Goal: Information Seeking & Learning: Learn about a topic

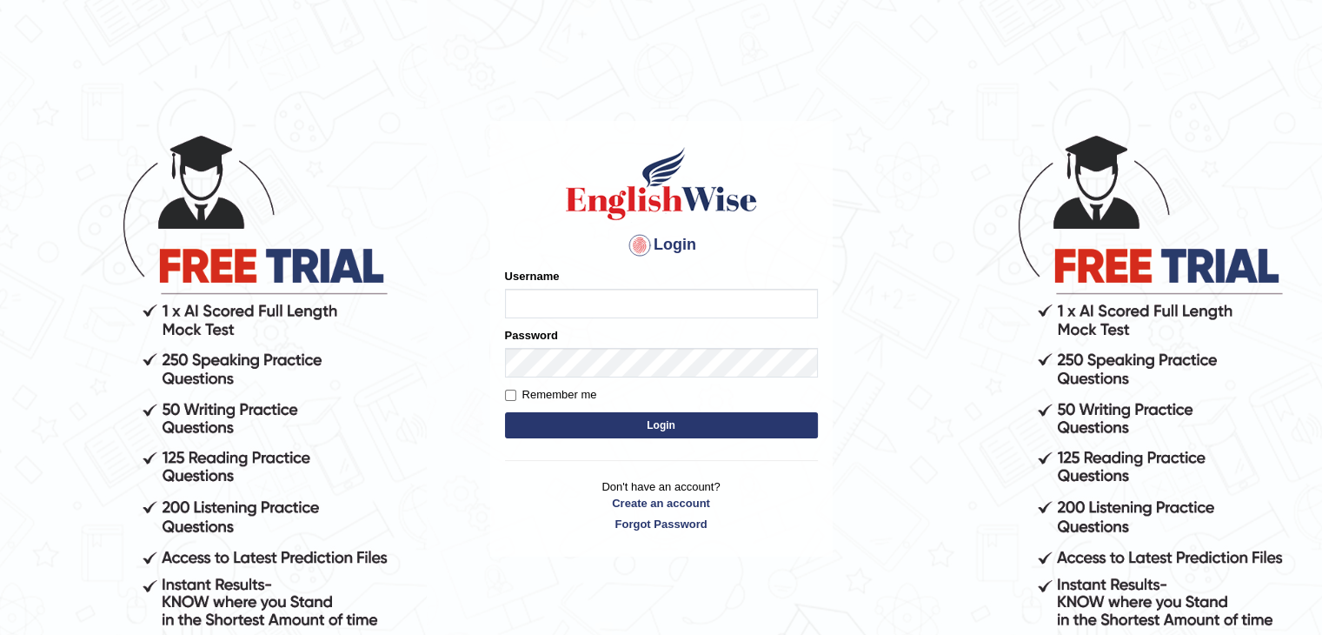
type input "mohdbilal"
click at [785, 425] on button "Login" at bounding box center [661, 425] width 313 height 26
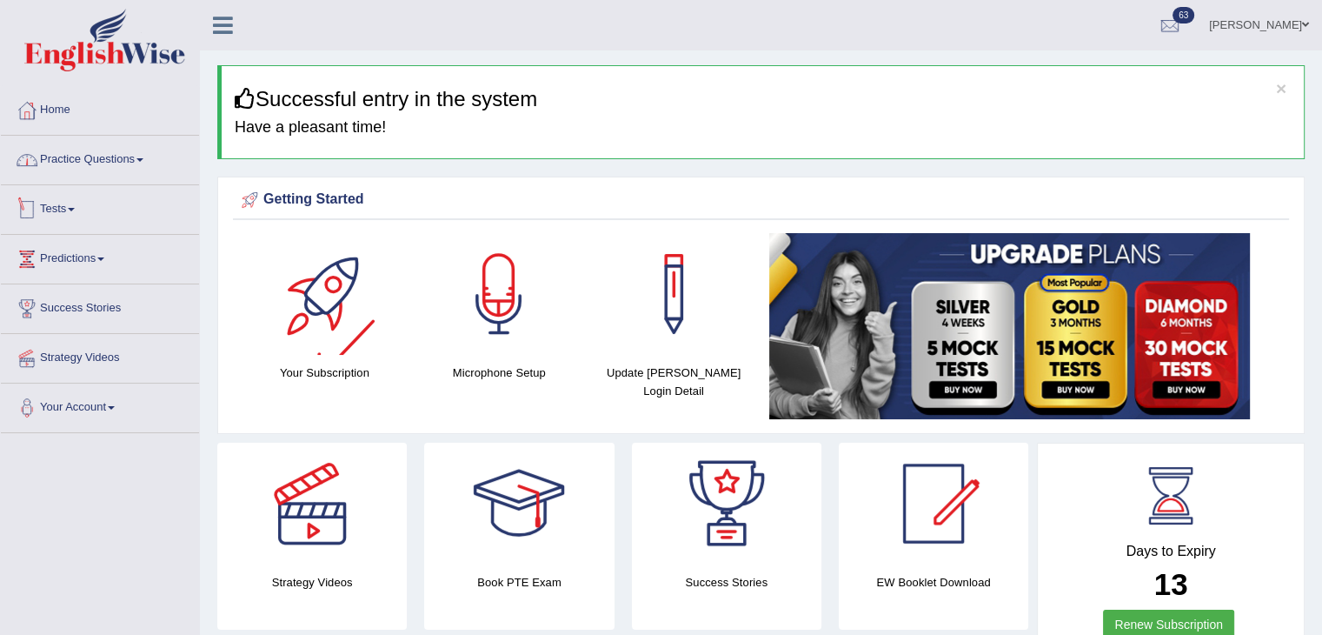
click at [70, 153] on link "Practice Questions" at bounding box center [100, 157] width 198 height 43
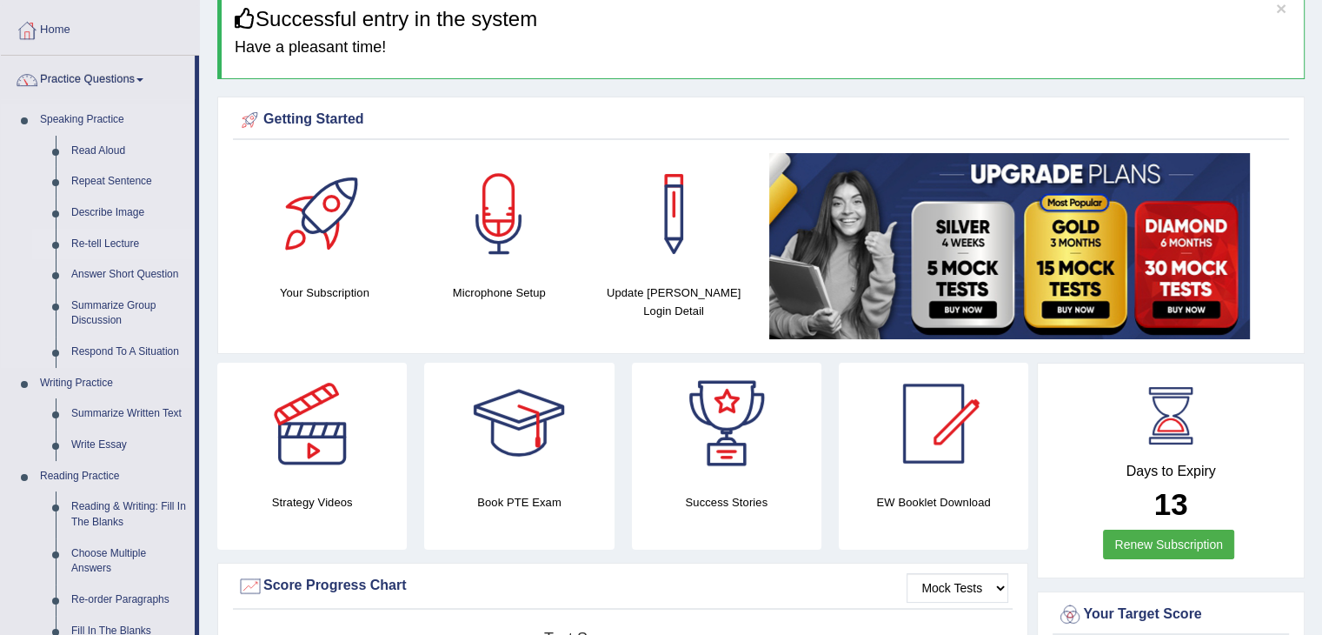
scroll to position [261, 0]
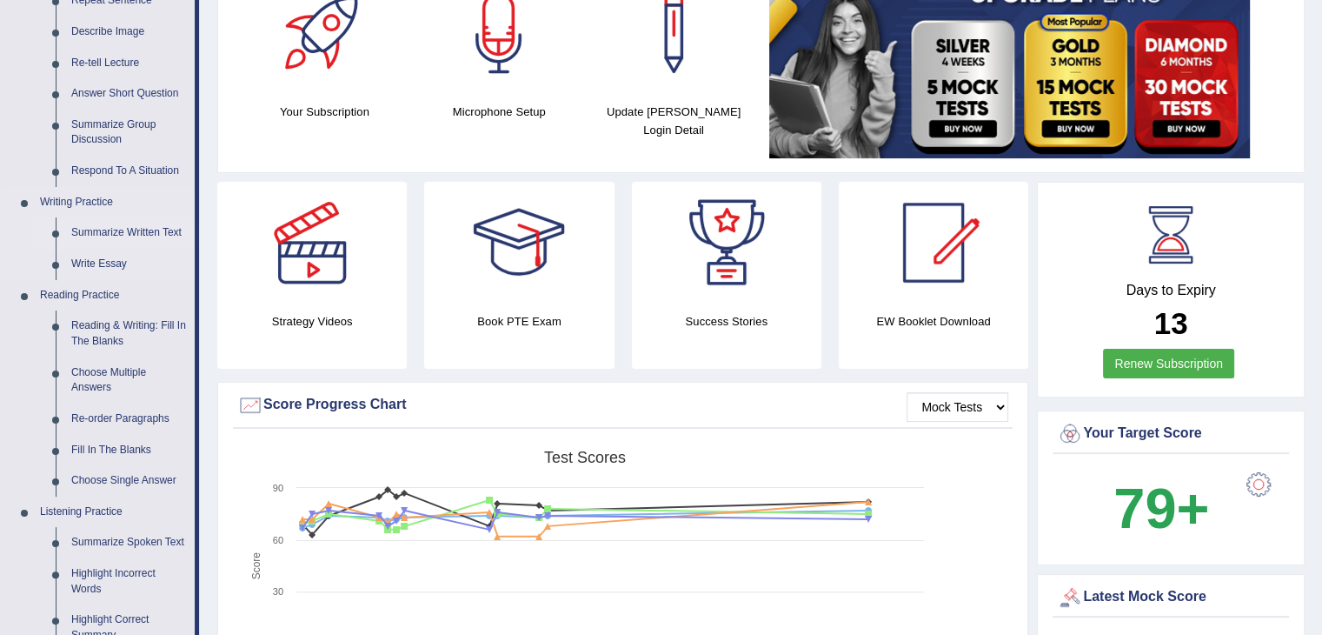
click at [142, 240] on link "Summarize Written Text" at bounding box center [128, 232] width 131 height 31
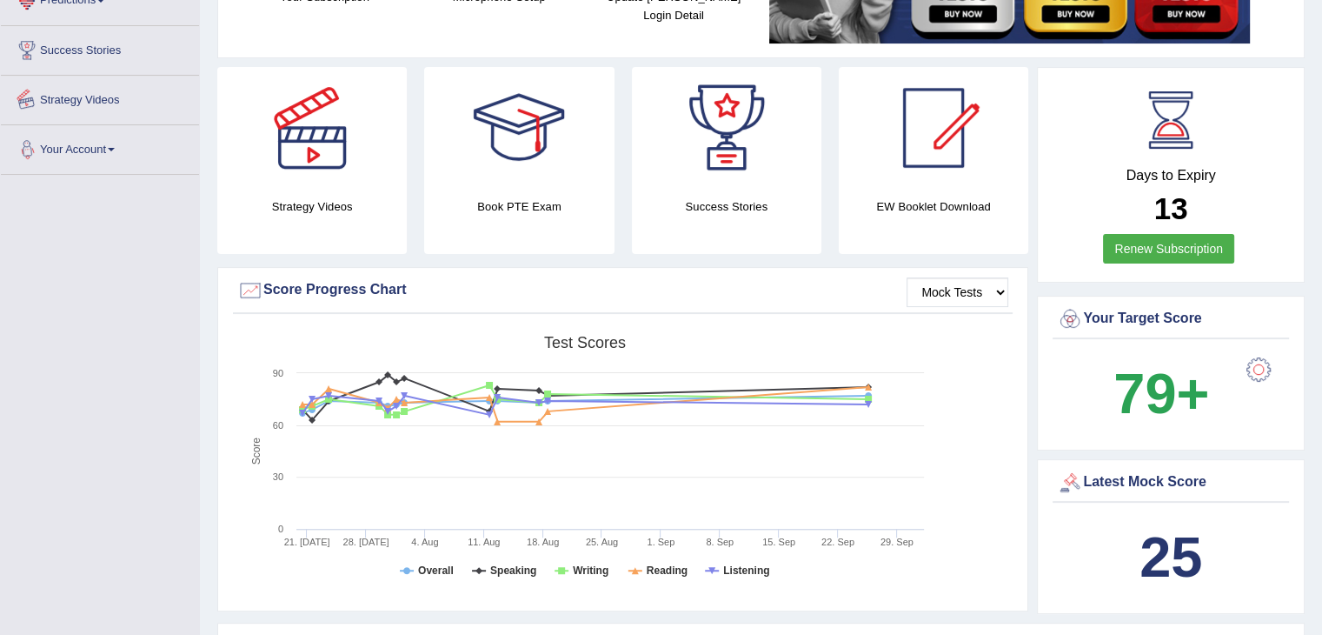
scroll to position [1182, 0]
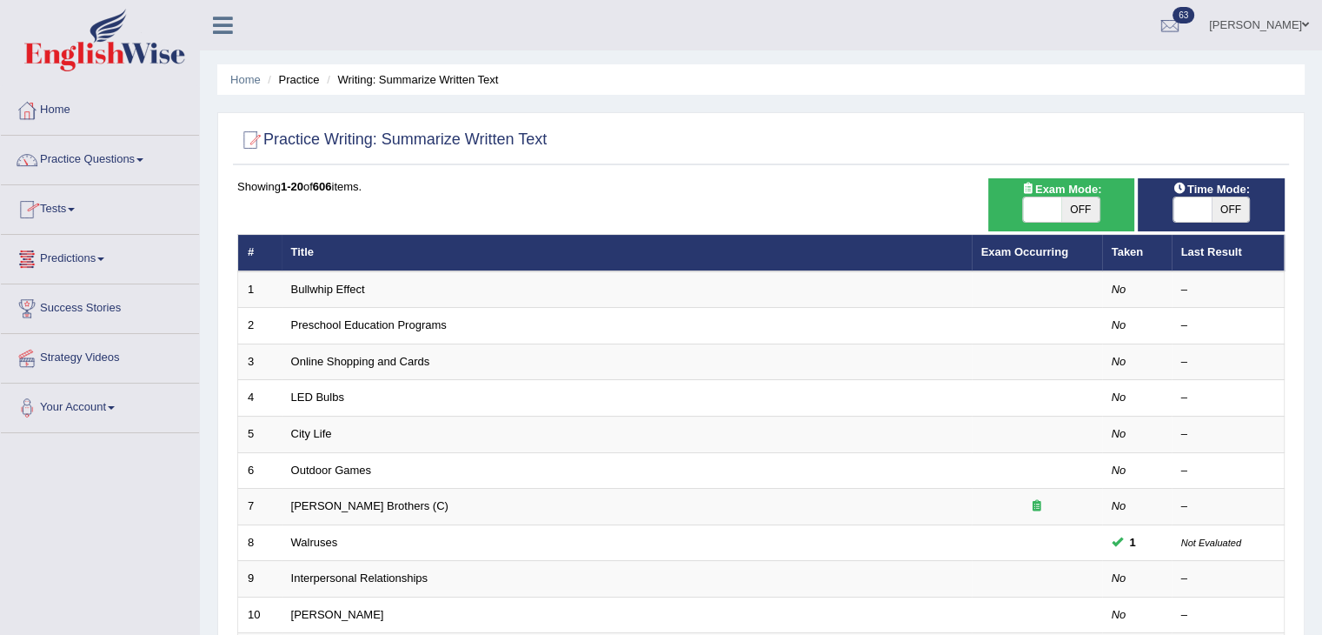
click at [1088, 215] on span "OFF" at bounding box center [1081, 209] width 38 height 24
checkbox input "true"
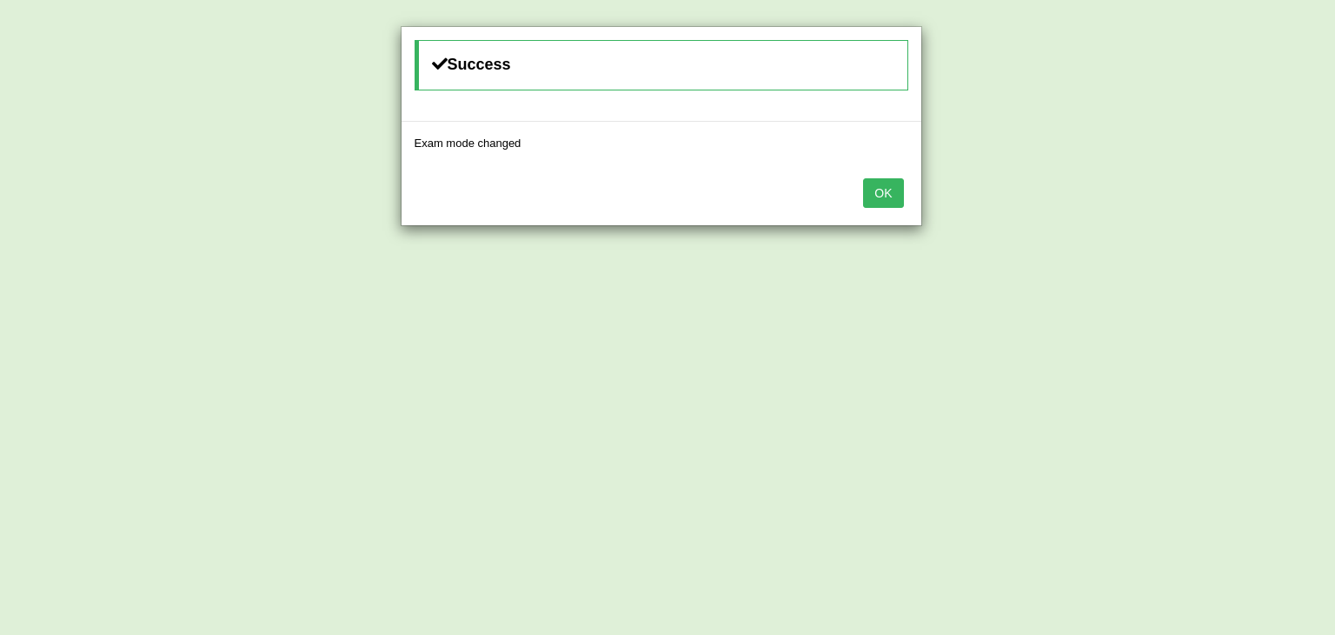
click at [883, 188] on button "OK" at bounding box center [883, 193] width 40 height 30
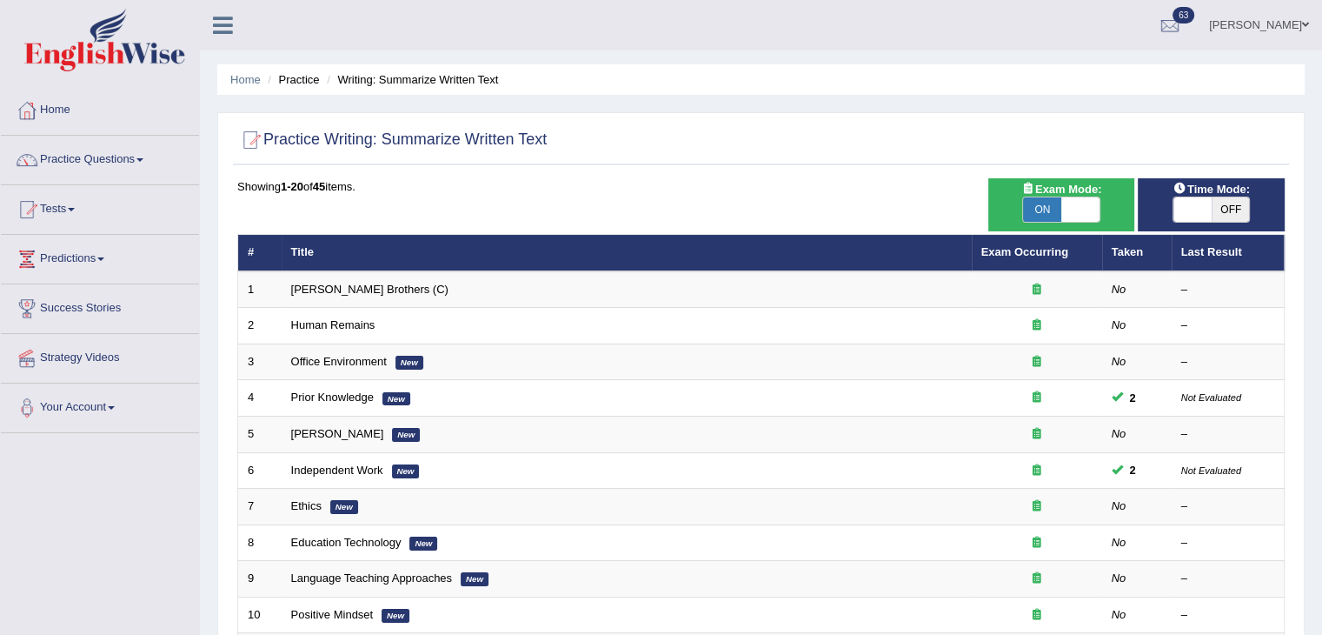
click at [1222, 213] on span "OFF" at bounding box center [1231, 209] width 38 height 24
checkbox input "true"
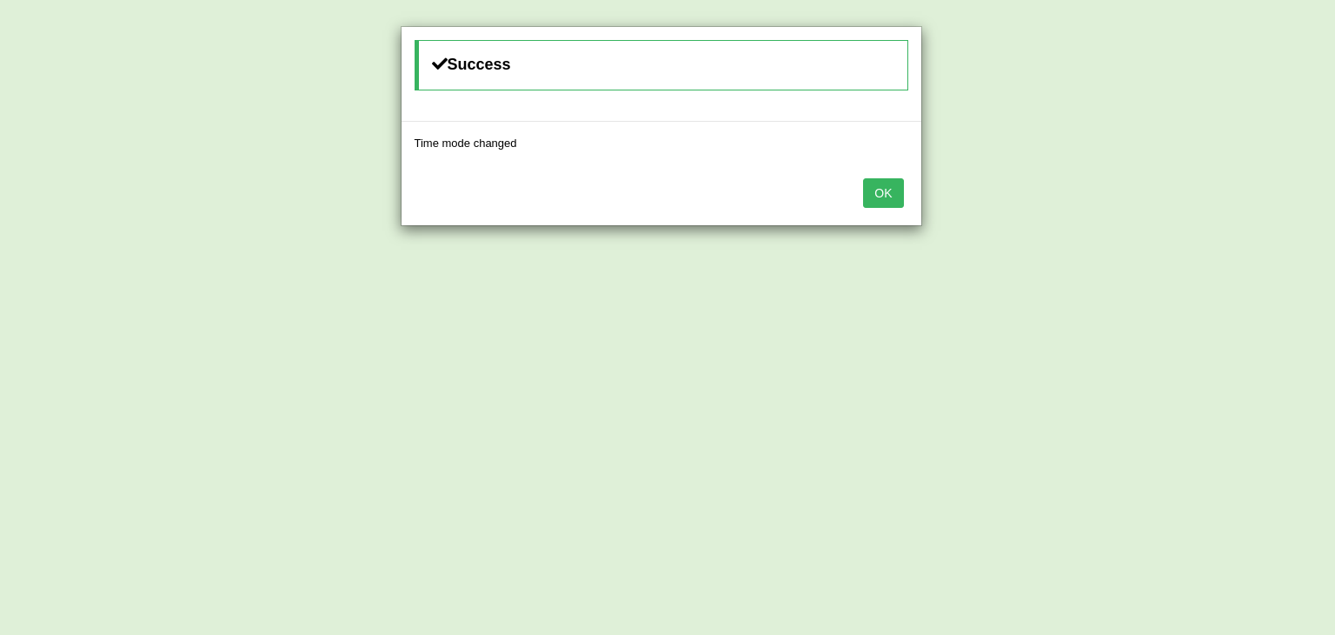
click at [882, 189] on button "OK" at bounding box center [883, 193] width 40 height 30
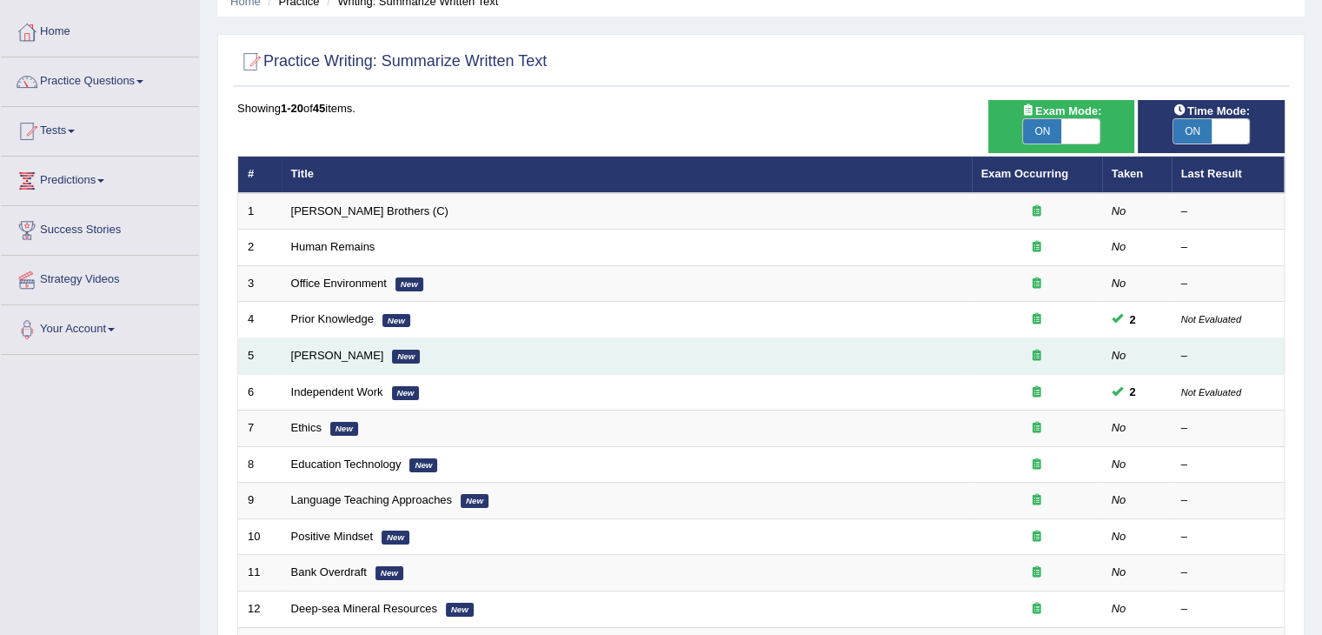
scroll to position [435, 0]
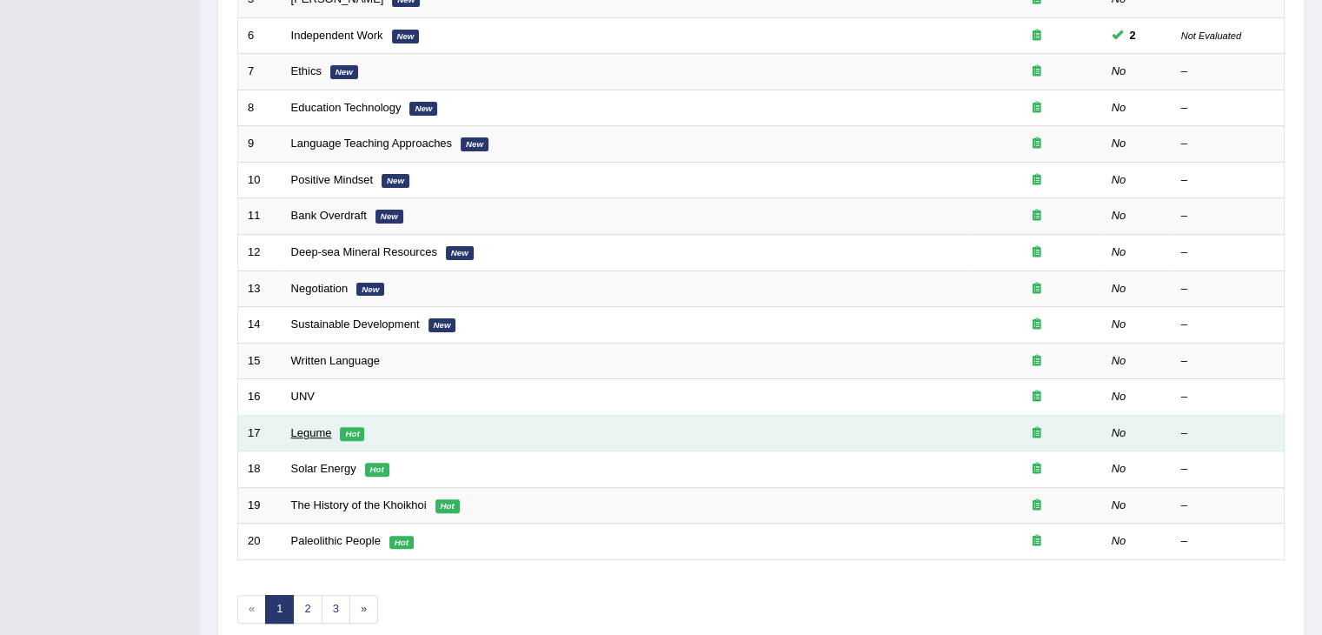
click at [320, 432] on link "Legume" at bounding box center [311, 432] width 41 height 13
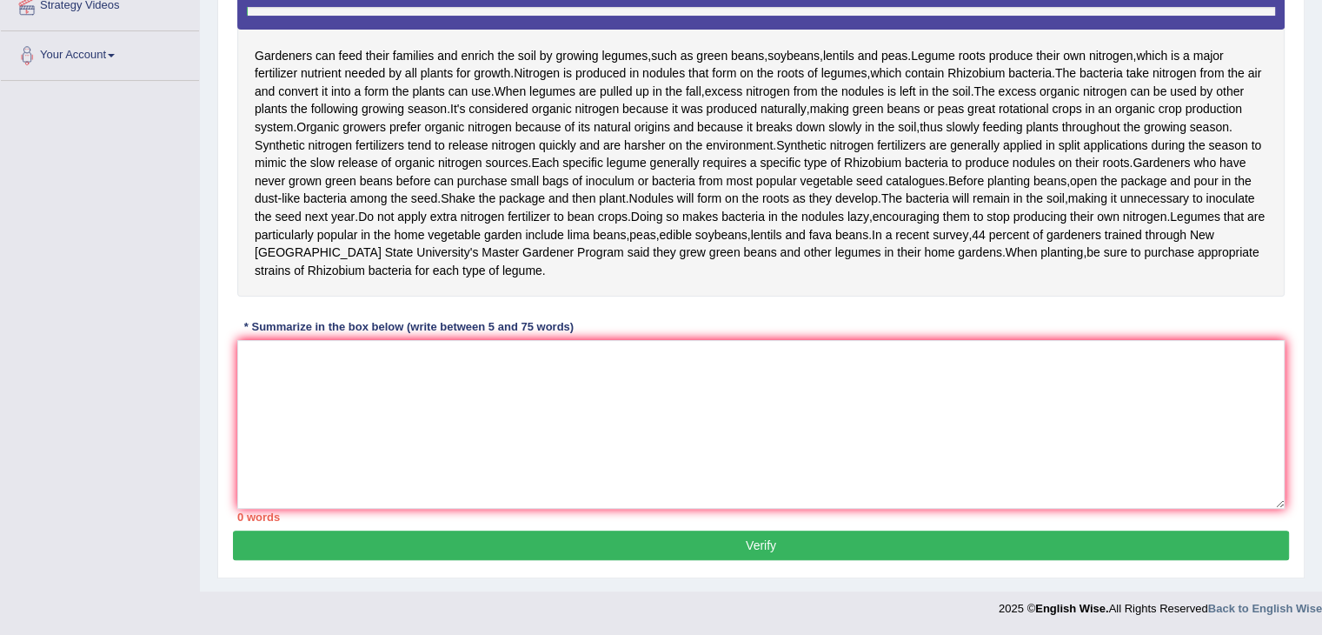
scroll to position [370, 0]
click at [672, 486] on textarea at bounding box center [761, 424] width 1048 height 169
click at [570, 481] on textarea at bounding box center [761, 424] width 1048 height 169
click at [317, 429] on textarea at bounding box center [761, 424] width 1048 height 169
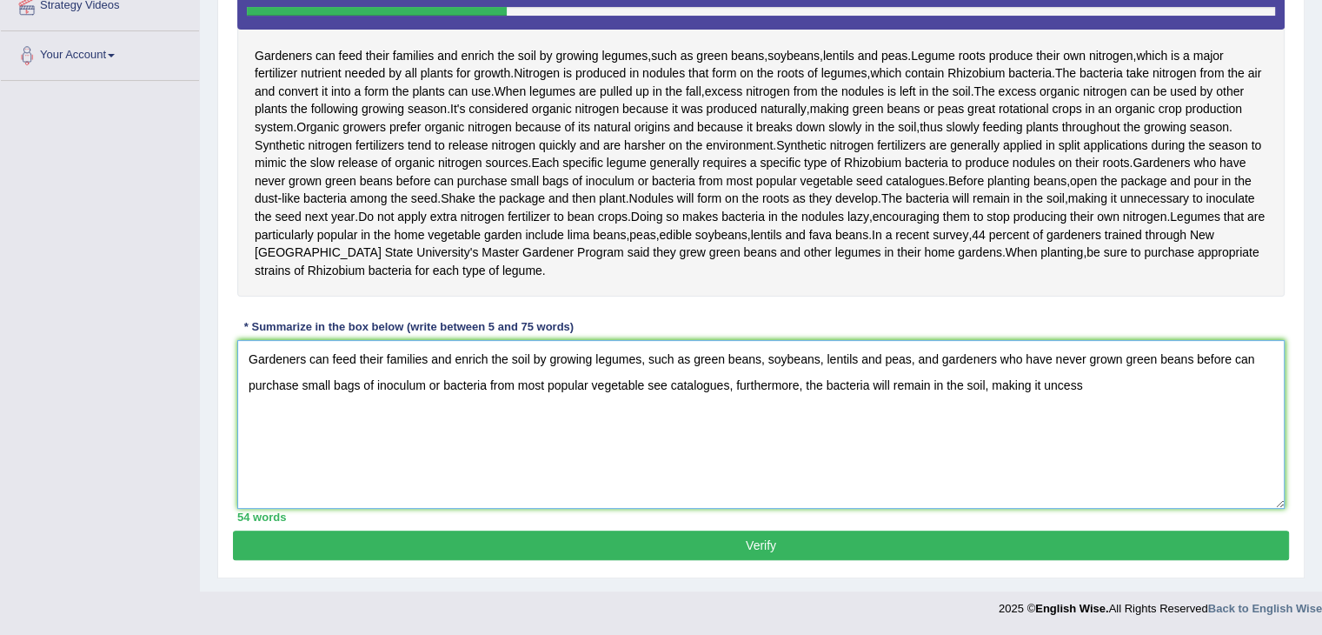
drag, startPoint x: 645, startPoint y: 404, endPoint x: 889, endPoint y: 411, distance: 243.5
click at [918, 404] on textarea "Gardeners can feed their families and enrich the soil by growing legumes, such …" at bounding box center [761, 424] width 1048 height 169
click at [844, 412] on textarea "Gardeners can feed their families and enrich the soil by growing legumes, such …" at bounding box center [761, 424] width 1048 height 169
drag, startPoint x: 762, startPoint y: 411, endPoint x: 911, endPoint y: 411, distance: 149.5
click at [911, 411] on textarea "Gardeners can feed their families and enrich the soil by growing legumes, such …" at bounding box center [761, 424] width 1048 height 169
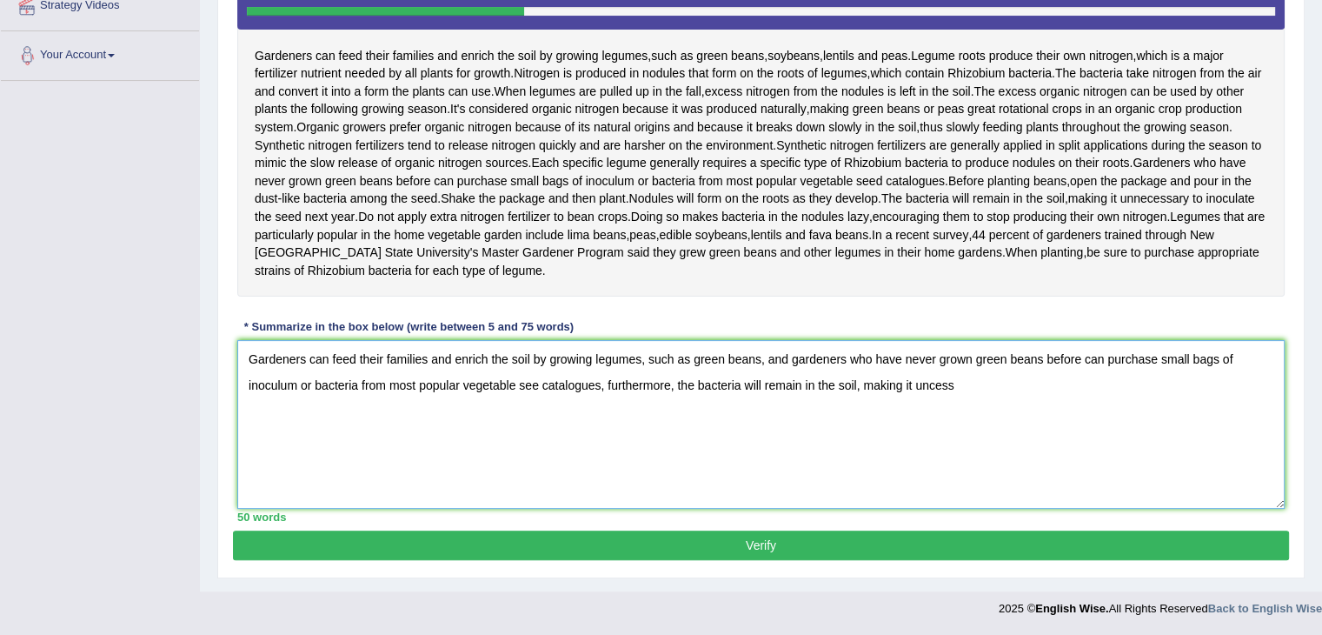
click at [982, 443] on textarea "Gardeners can feed their families and enrich the soil by growing legumes, such …" at bounding box center [761, 424] width 1048 height 169
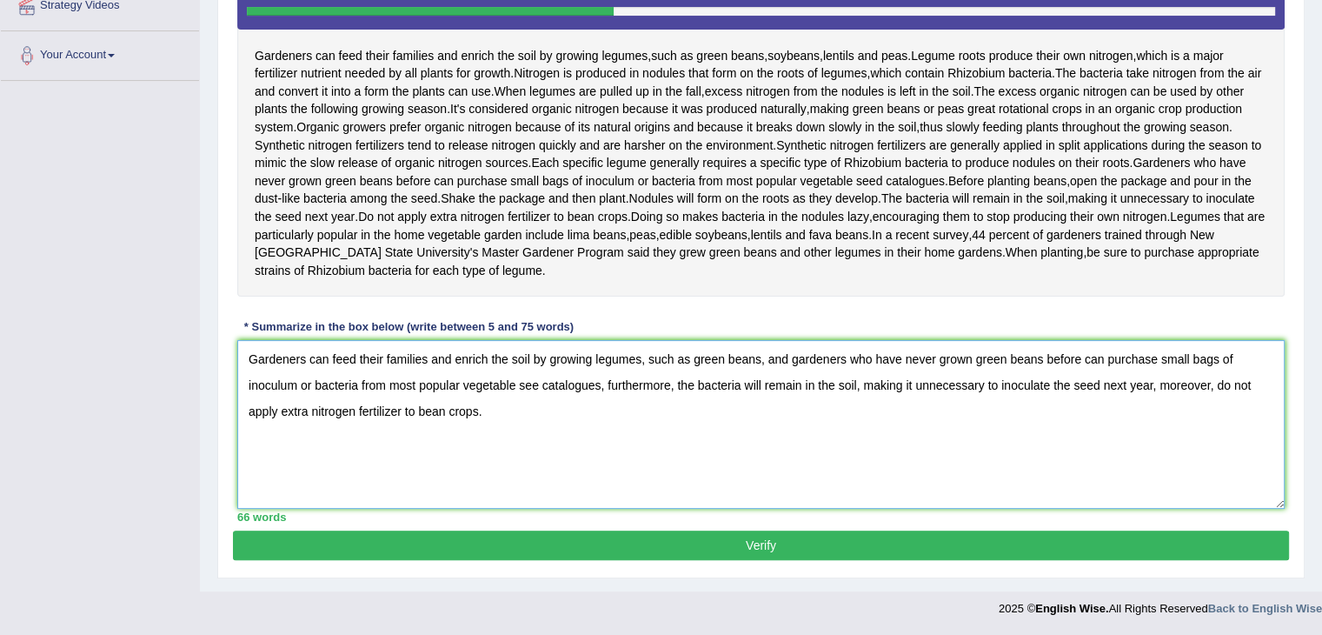
type textarea "Gardeners can feed their families and enrich the soil by growing legumes, such …"
click at [1000, 578] on div "Practice Writing: Summarize Written Text 17 Legume Instructions: Read the passa…" at bounding box center [761, 186] width 1088 height 784
click at [983, 560] on button "Verify" at bounding box center [761, 545] width 1056 height 30
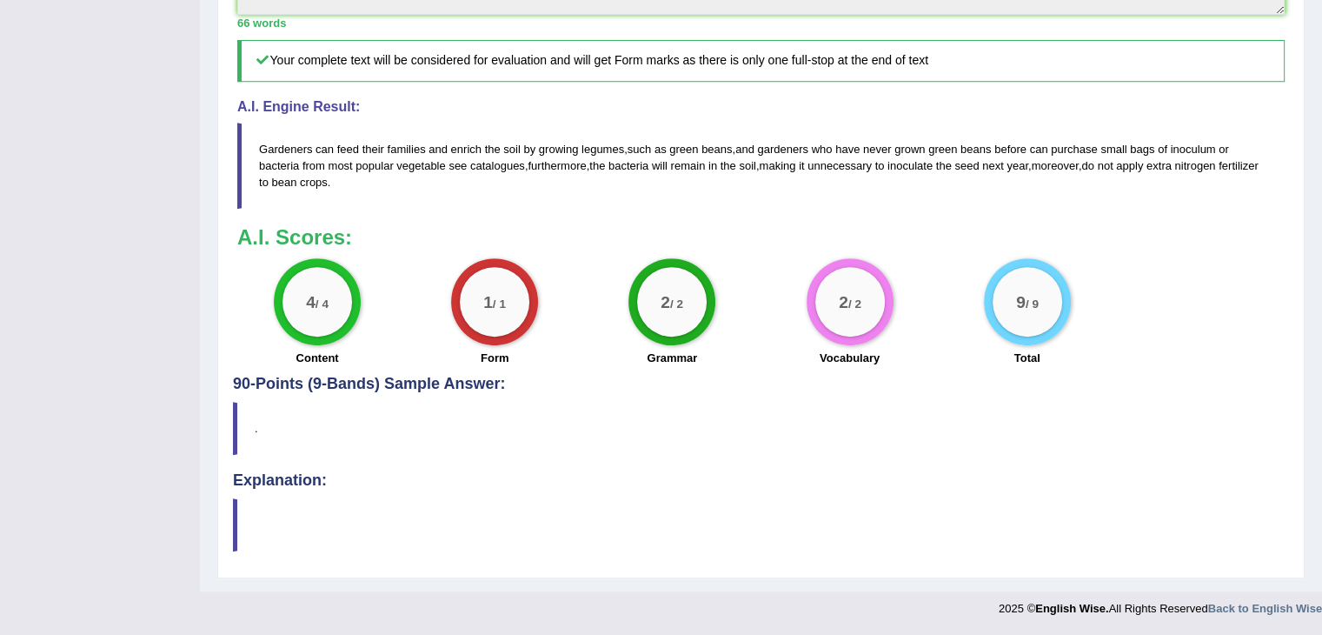
scroll to position [822, 0]
click at [238, 502] on blockquote at bounding box center [761, 524] width 1056 height 53
click at [268, 480] on h4 "Explanation:" at bounding box center [761, 480] width 1056 height 17
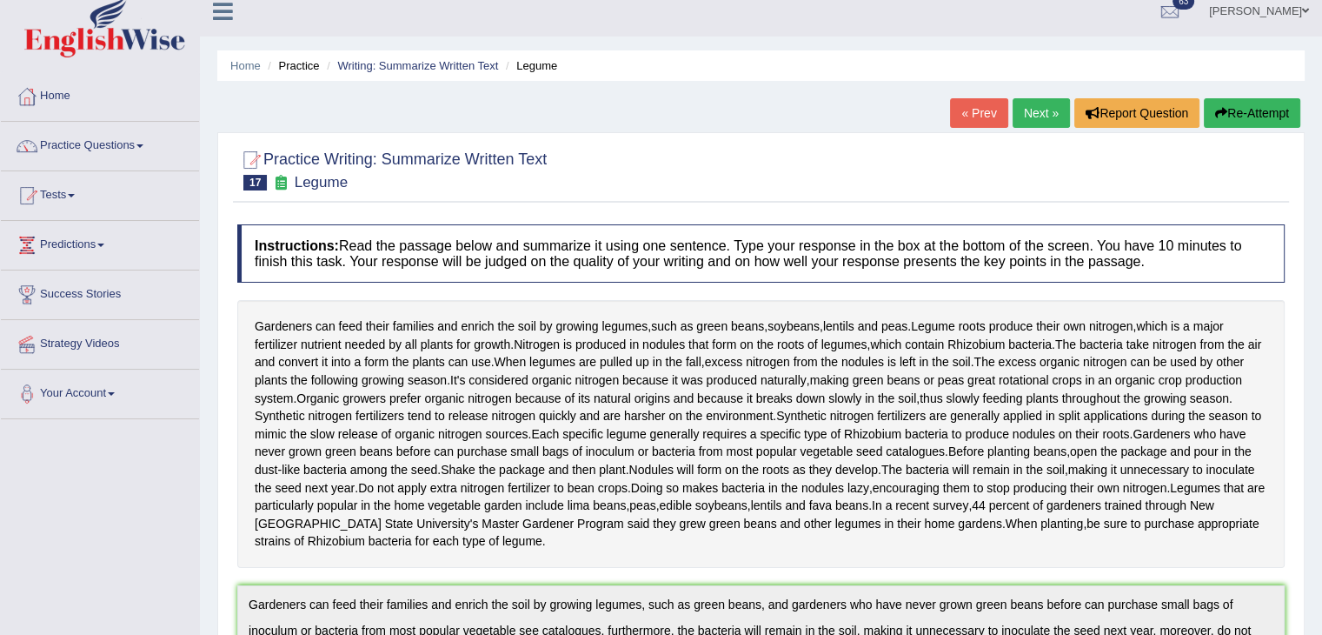
scroll to position [0, 0]
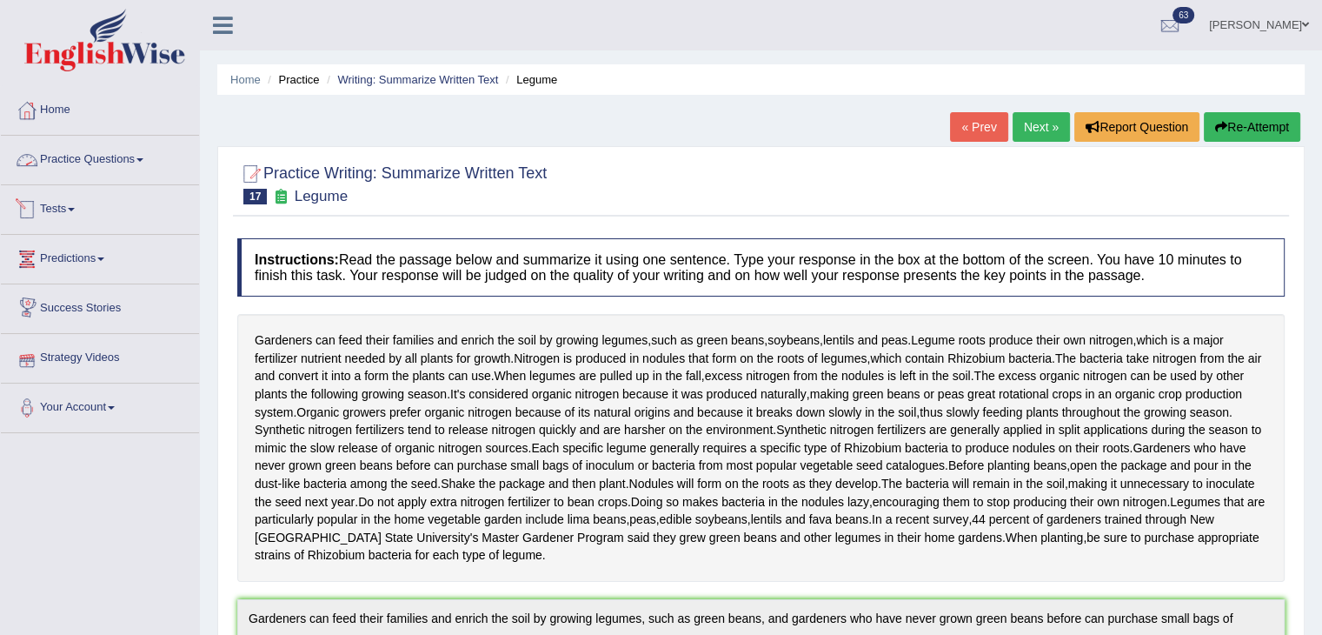
click at [40, 204] on link "Tests" at bounding box center [100, 206] width 198 height 43
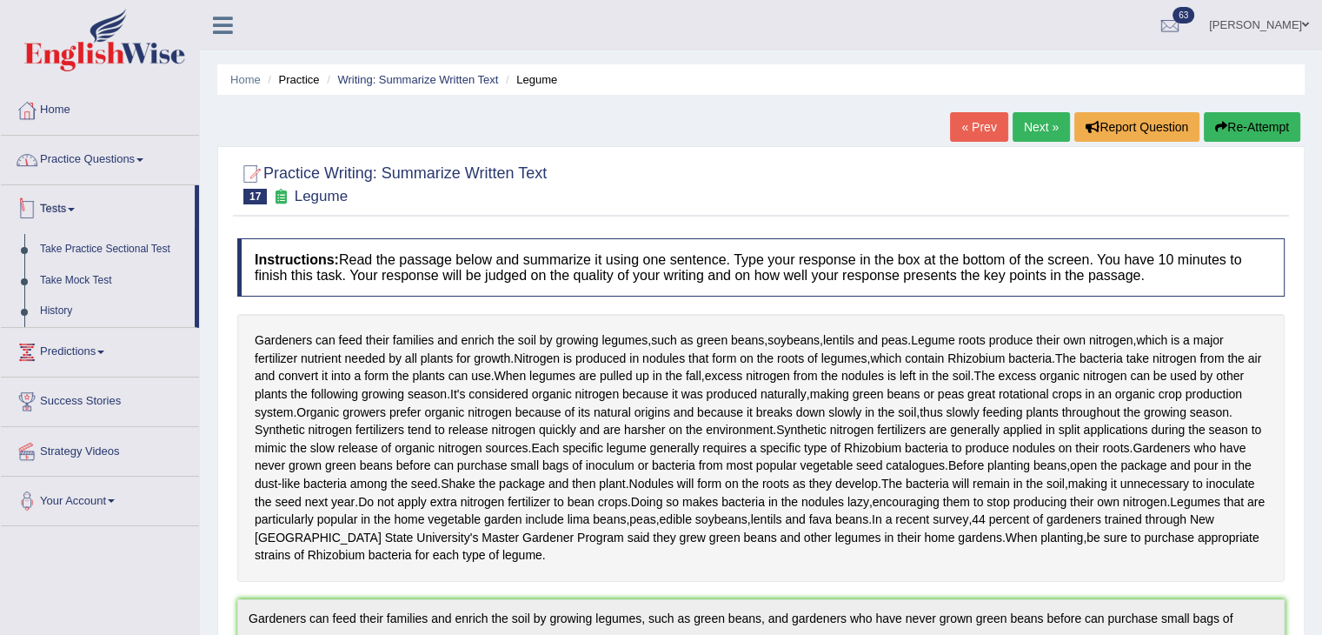
click at [90, 168] on link "Practice Questions" at bounding box center [100, 157] width 198 height 43
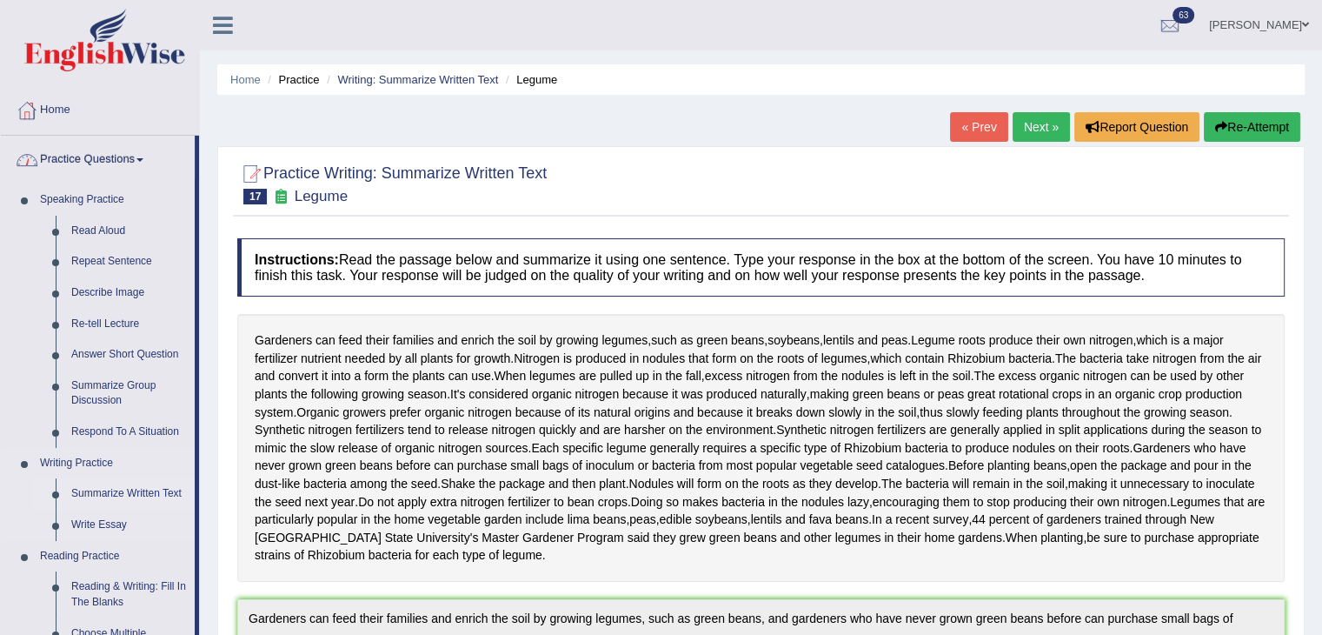
scroll to position [174, 0]
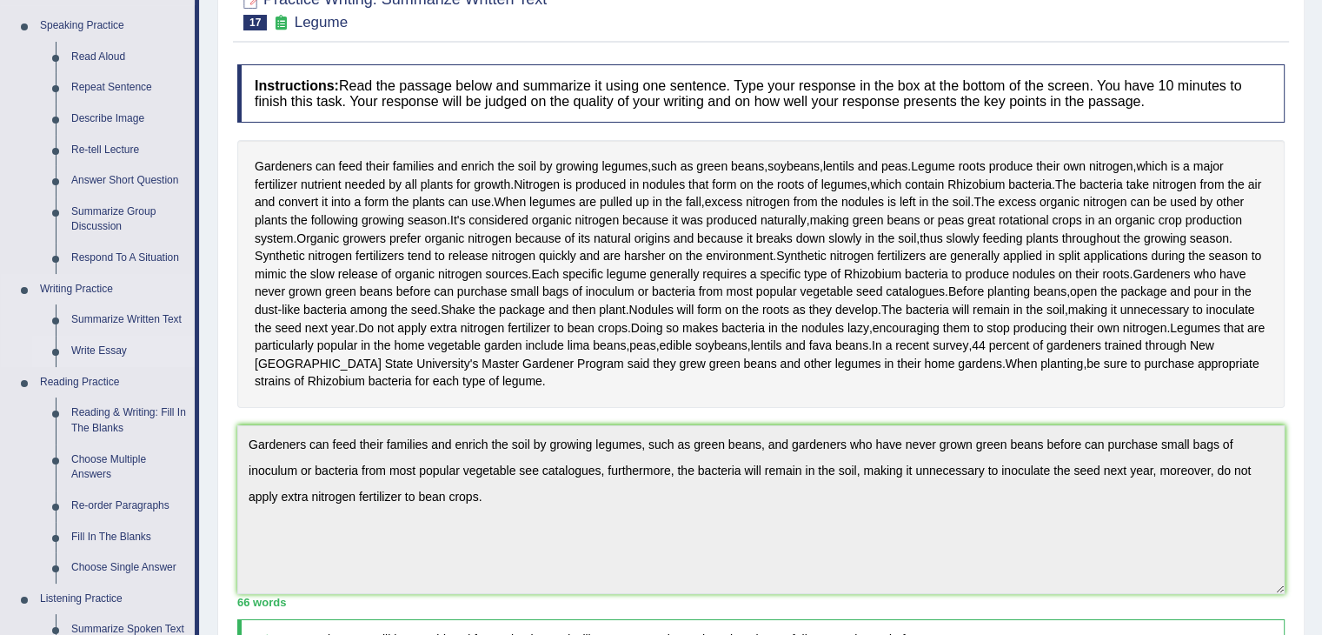
click at [118, 345] on link "Write Essay" at bounding box center [128, 351] width 131 height 31
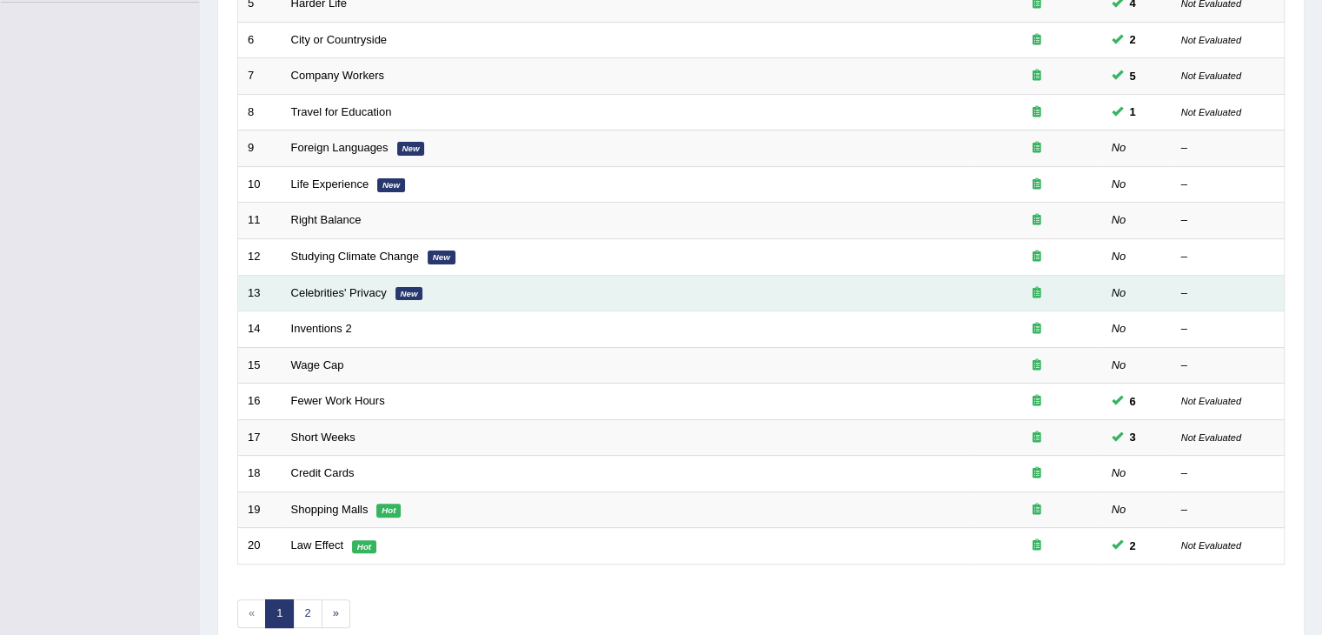
scroll to position [435, 0]
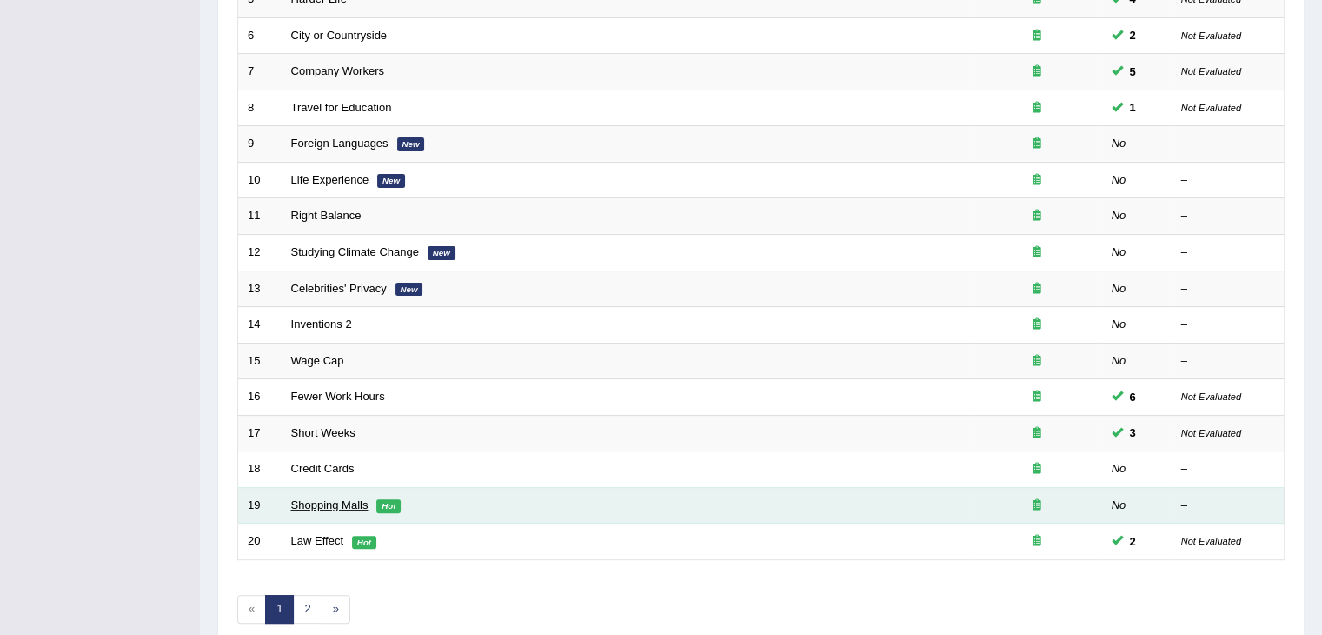
click at [365, 501] on link "Shopping Malls" at bounding box center [329, 504] width 77 height 13
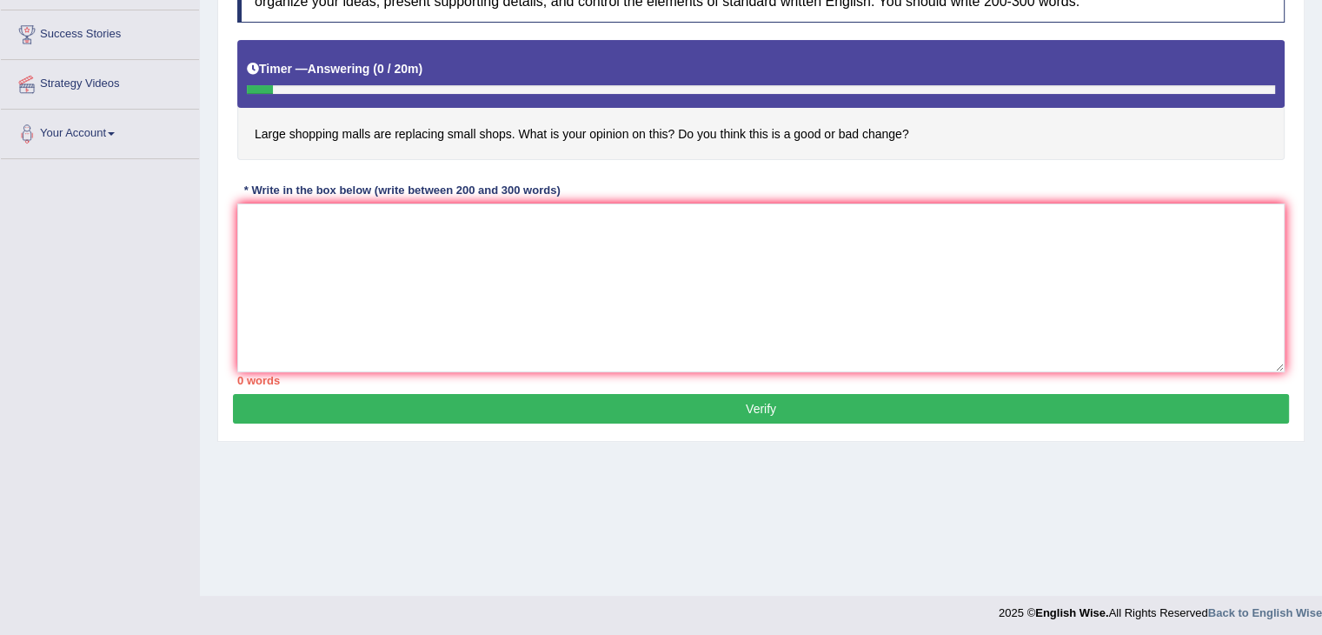
scroll to position [278, 0]
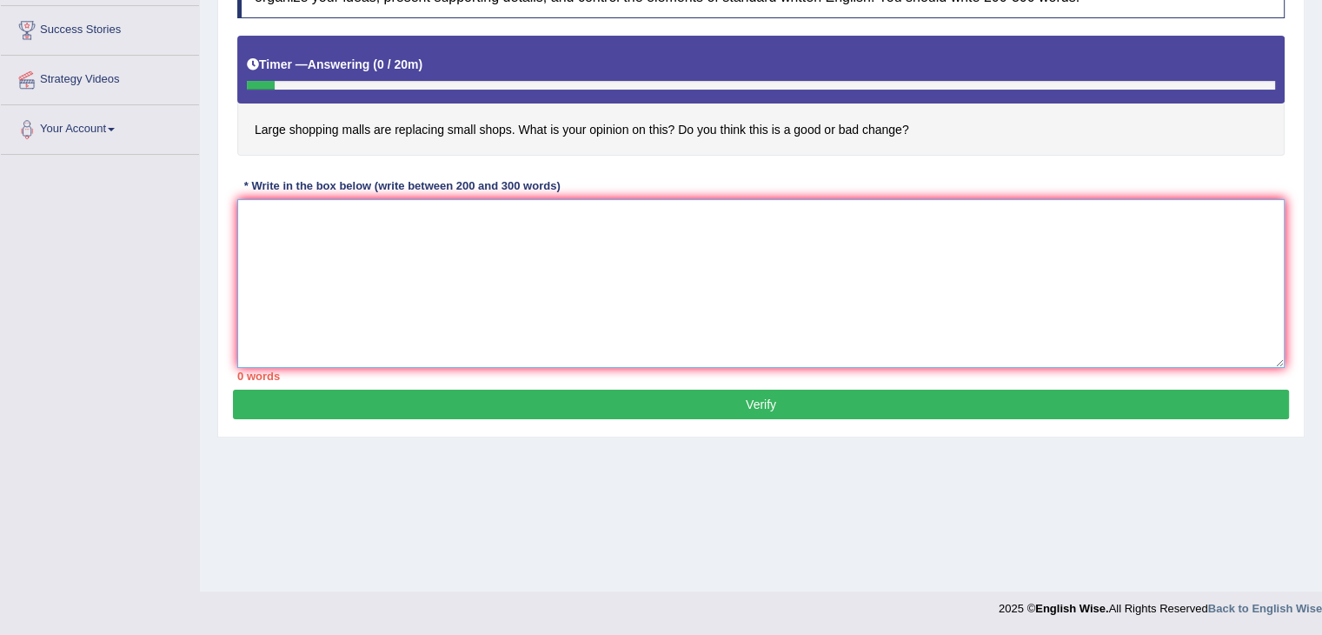
click at [579, 290] on textarea at bounding box center [761, 283] width 1048 height 169
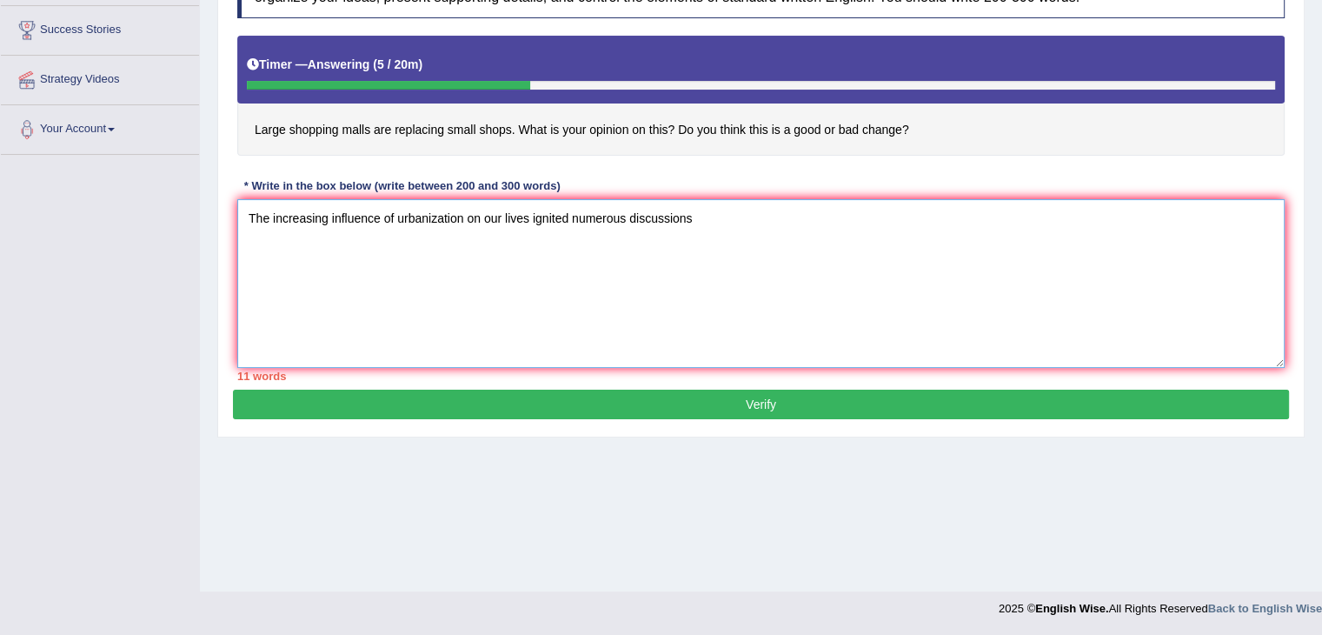
type textarea "The increasing influence of urbanization on our lives ignited numerous discussi…"
